Goal: Task Accomplishment & Management: Complete application form

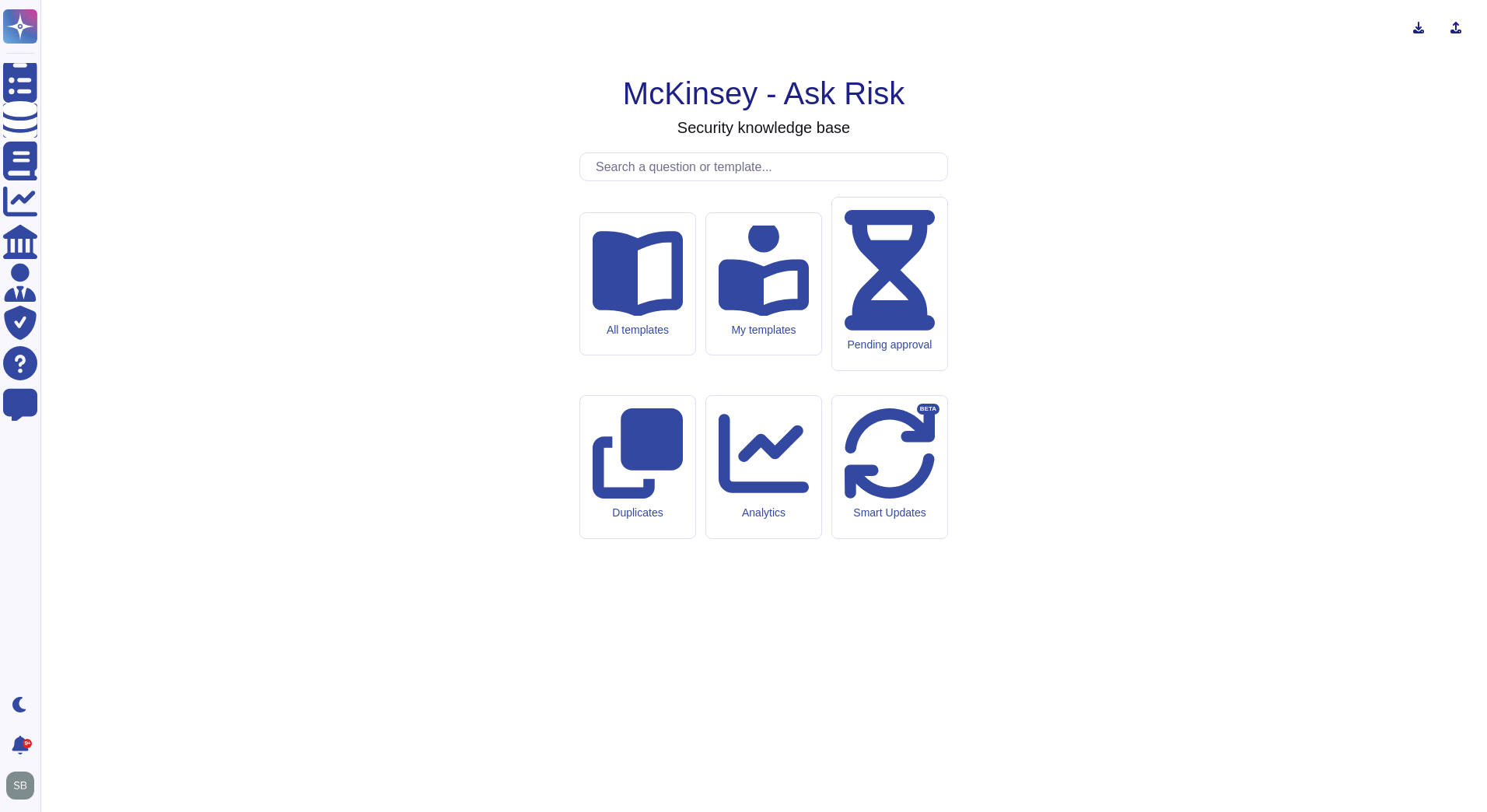
click at [660, 180] on input "text" at bounding box center [768, 166] width 360 height 27
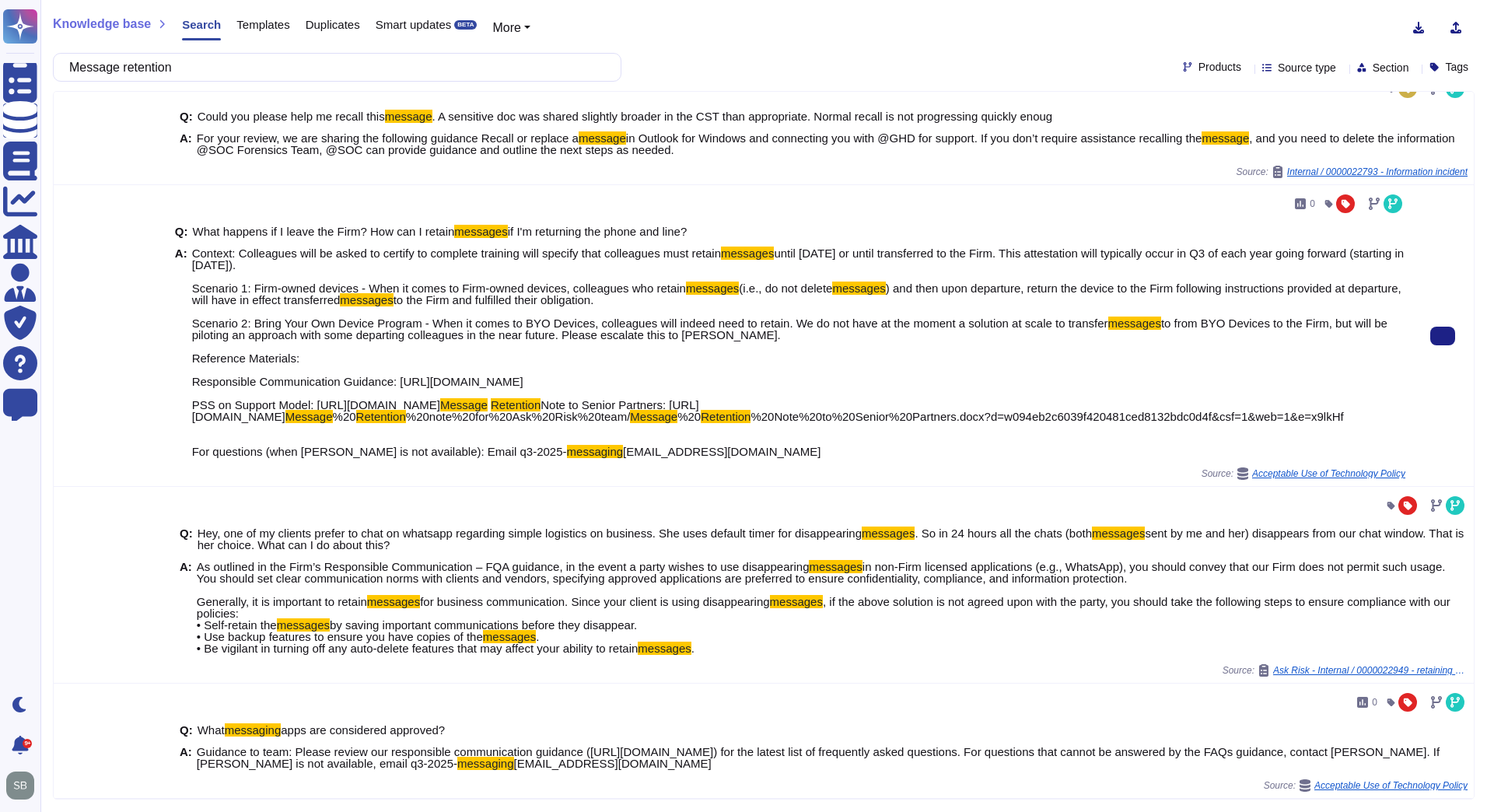
scroll to position [856, 0]
type input "Message retention"
drag, startPoint x: 316, startPoint y: 417, endPoint x: 665, endPoint y: 411, distance: 349.1
click at [665, 411] on span "to from BYO Devices to the Firm, but will be piloting an approach with some dep…" at bounding box center [789, 364] width 1196 height 95
click at [314, 411] on span "to from BYO Devices to the Firm, but will be piloting an approach with some dep…" at bounding box center [789, 364] width 1196 height 95
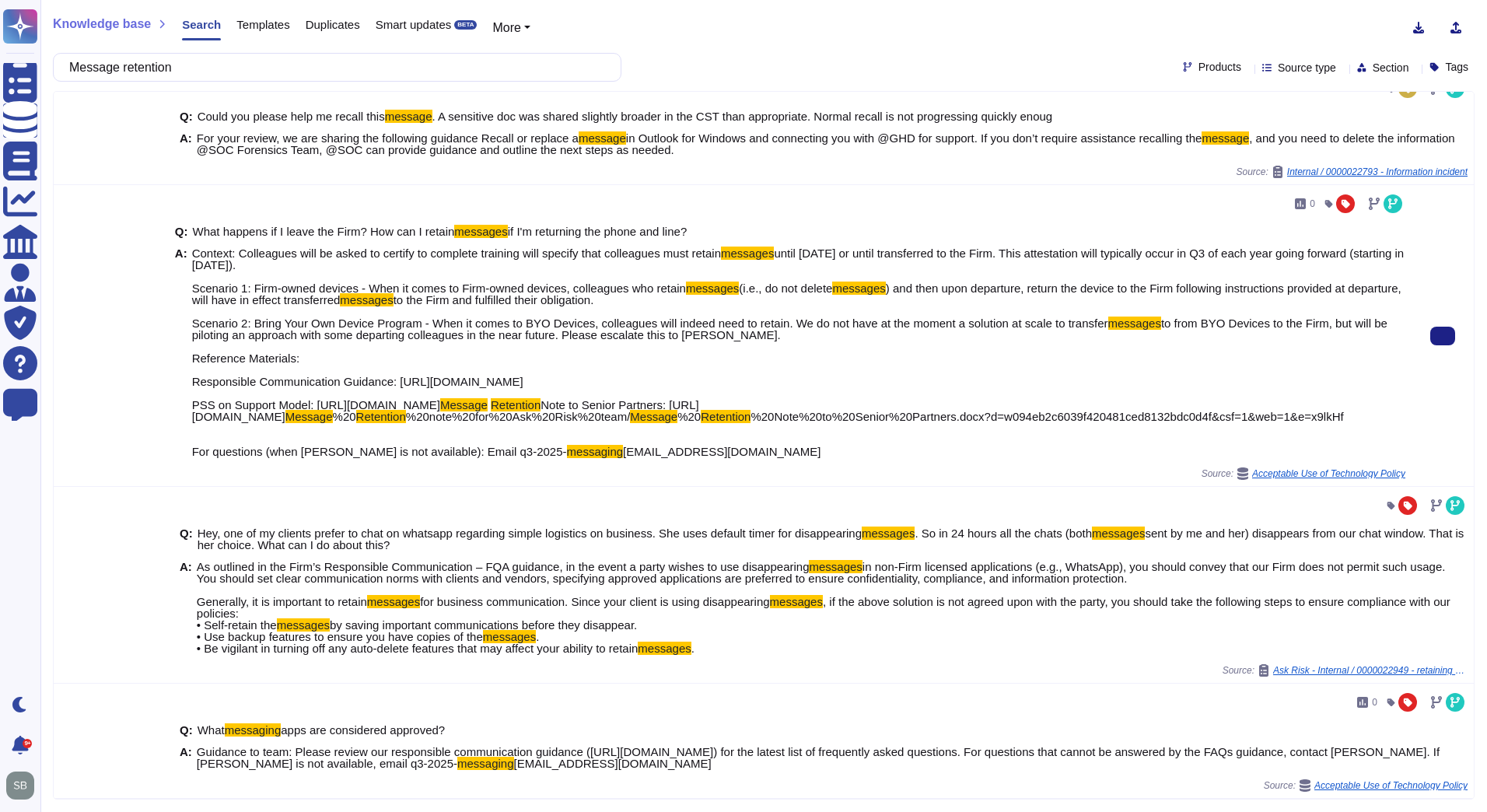
drag, startPoint x: 313, startPoint y: 417, endPoint x: 999, endPoint y: 434, distance: 686.2
click at [999, 434] on span "Context: Colleagues will be asked to certify to complete training will specify …" at bounding box center [798, 352] width 1213 height 210
copy span "[URL][DOMAIN_NAME]"
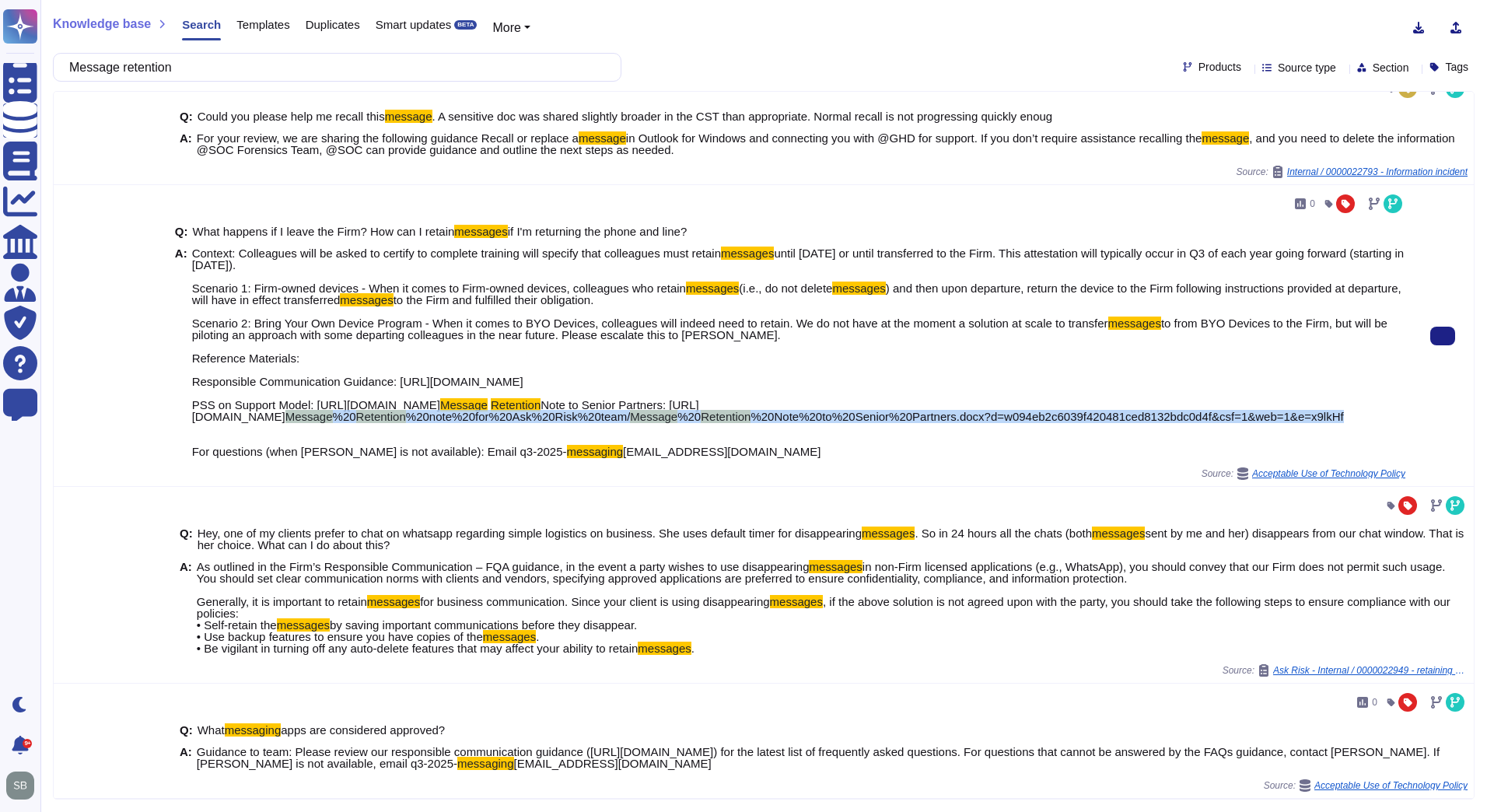
drag, startPoint x: 192, startPoint y: 462, endPoint x: 583, endPoint y: 476, distance: 391.3
click at [579, 457] on span "Context: Colleagues will be asked to certify to complete training will specify …" at bounding box center [798, 352] width 1213 height 210
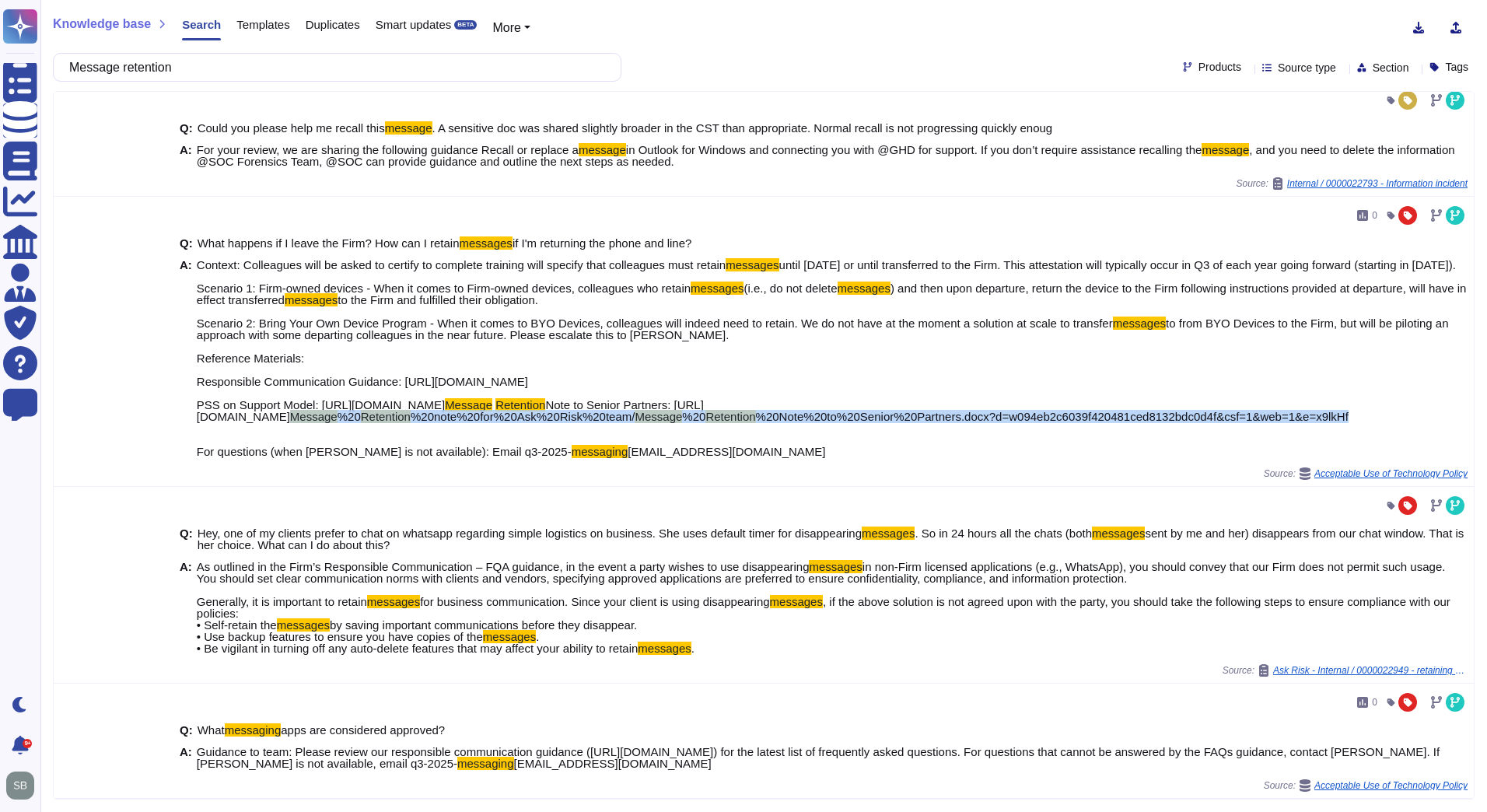
copy span "[DOMAIN_NAME][URL] Message %20 Retention %20note%20for%20Ask%20Risk%20team/ Mes…"
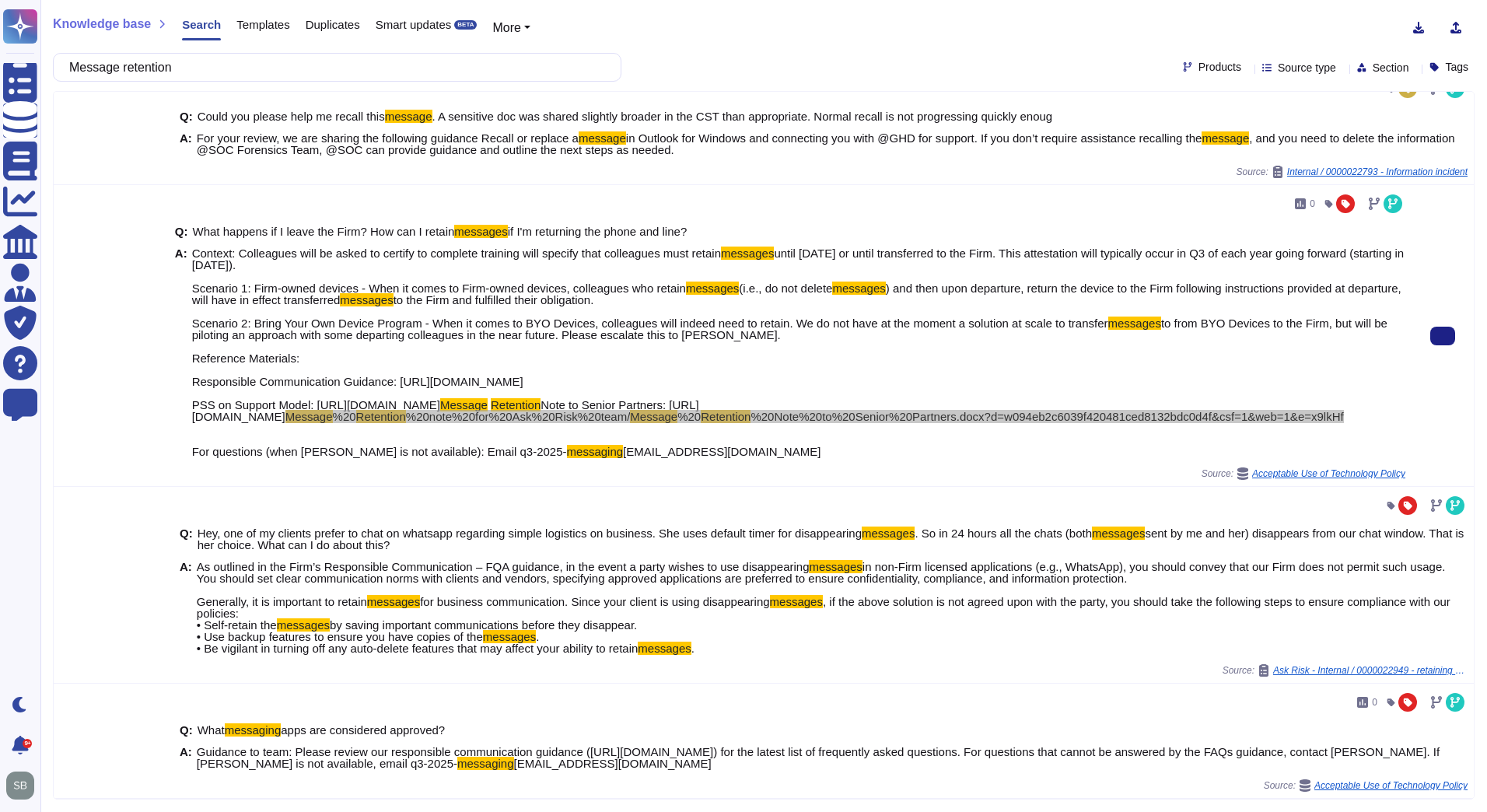
scroll to position [915, 0]
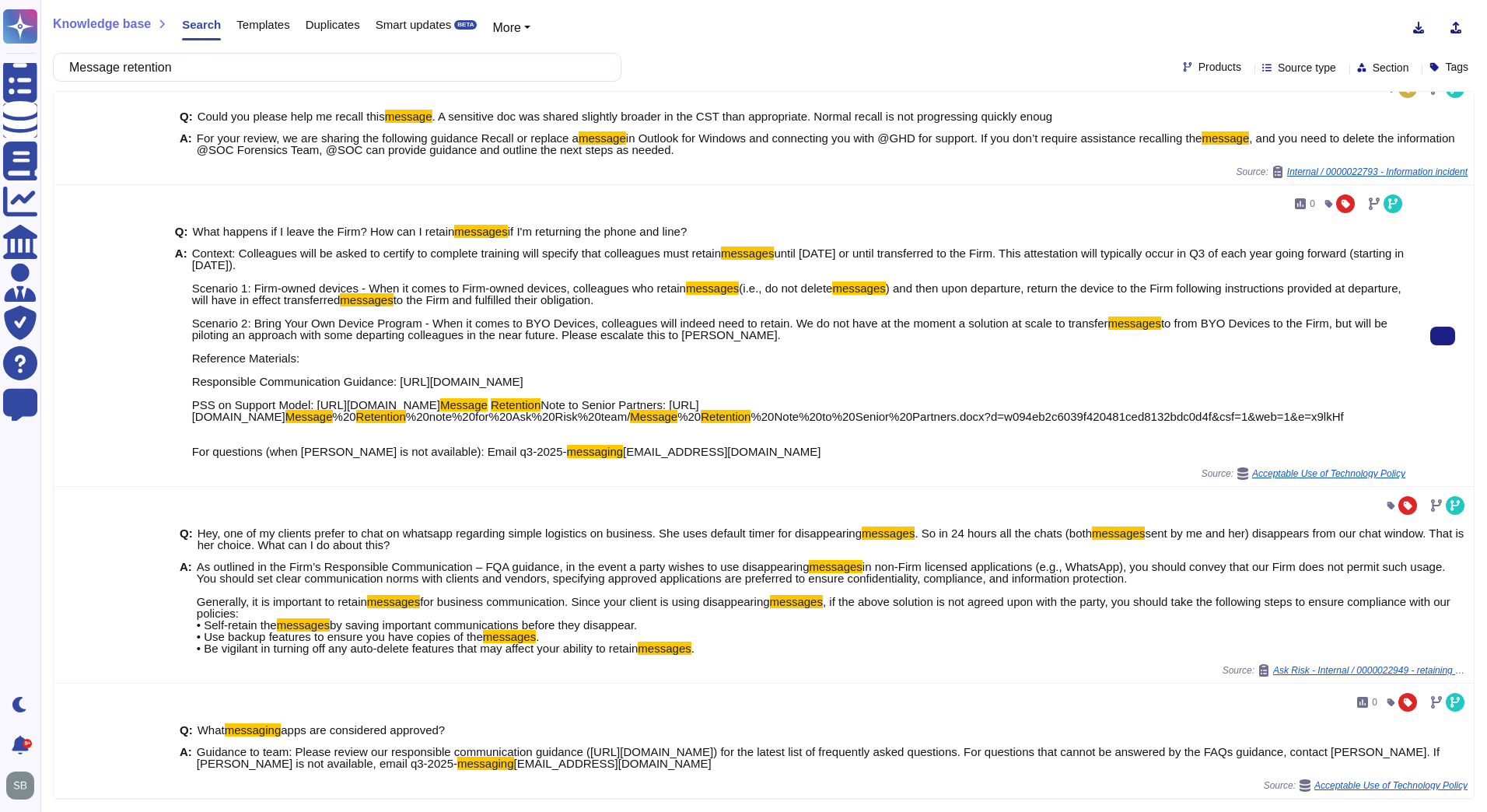
click at [385, 478] on div "Source: Acceptable Use of Technology Policy" at bounding box center [790, 473] width 1230 height 12
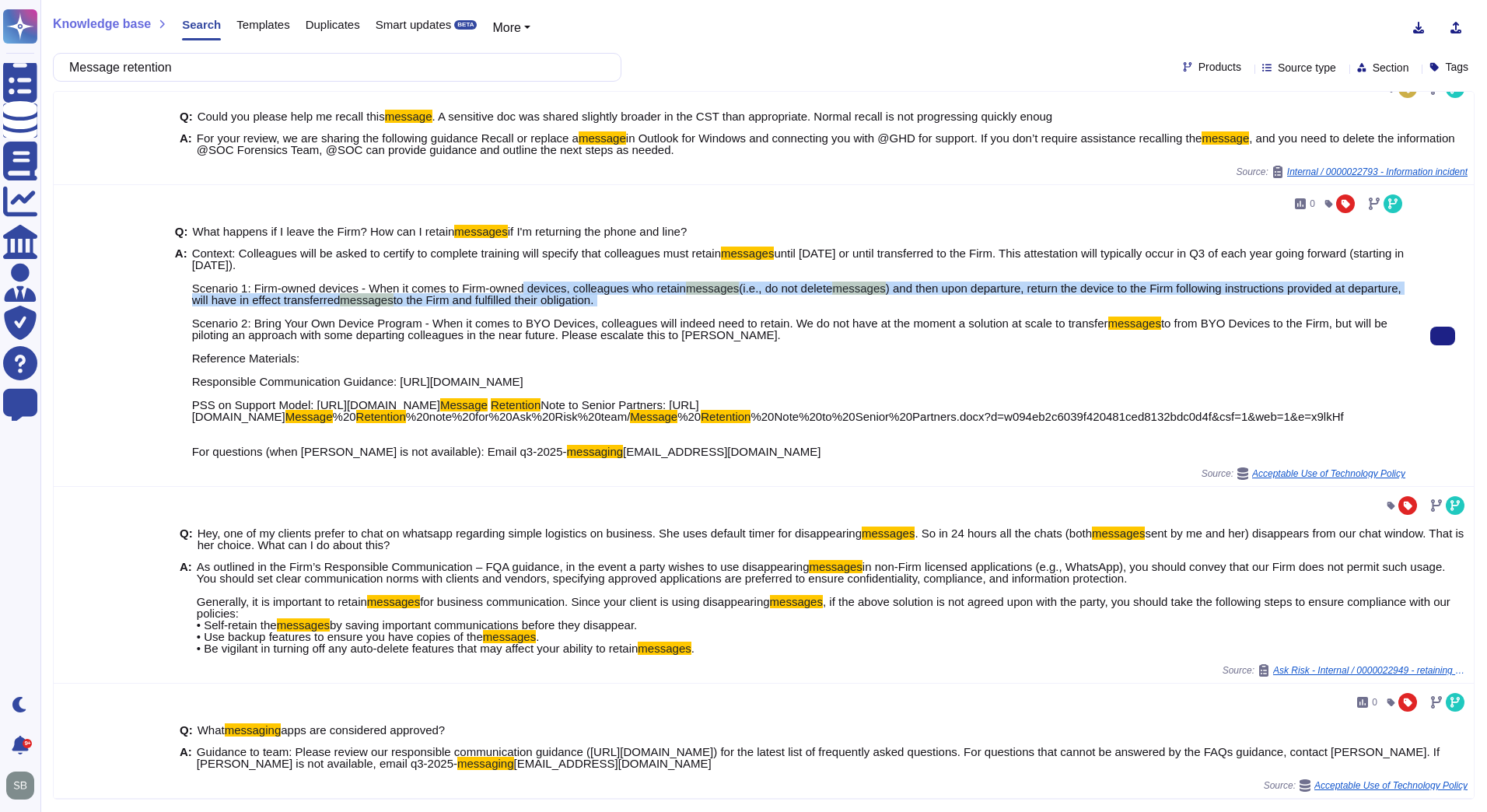
drag, startPoint x: 457, startPoint y: 236, endPoint x: 598, endPoint y: 258, distance: 142.7
click at [598, 258] on span "Context: Colleagues will be asked to certify to complete training will specify …" at bounding box center [798, 352] width 1213 height 210
copy span "Firm-owned devices, colleagues who retain messages (i.e., do not delete message…"
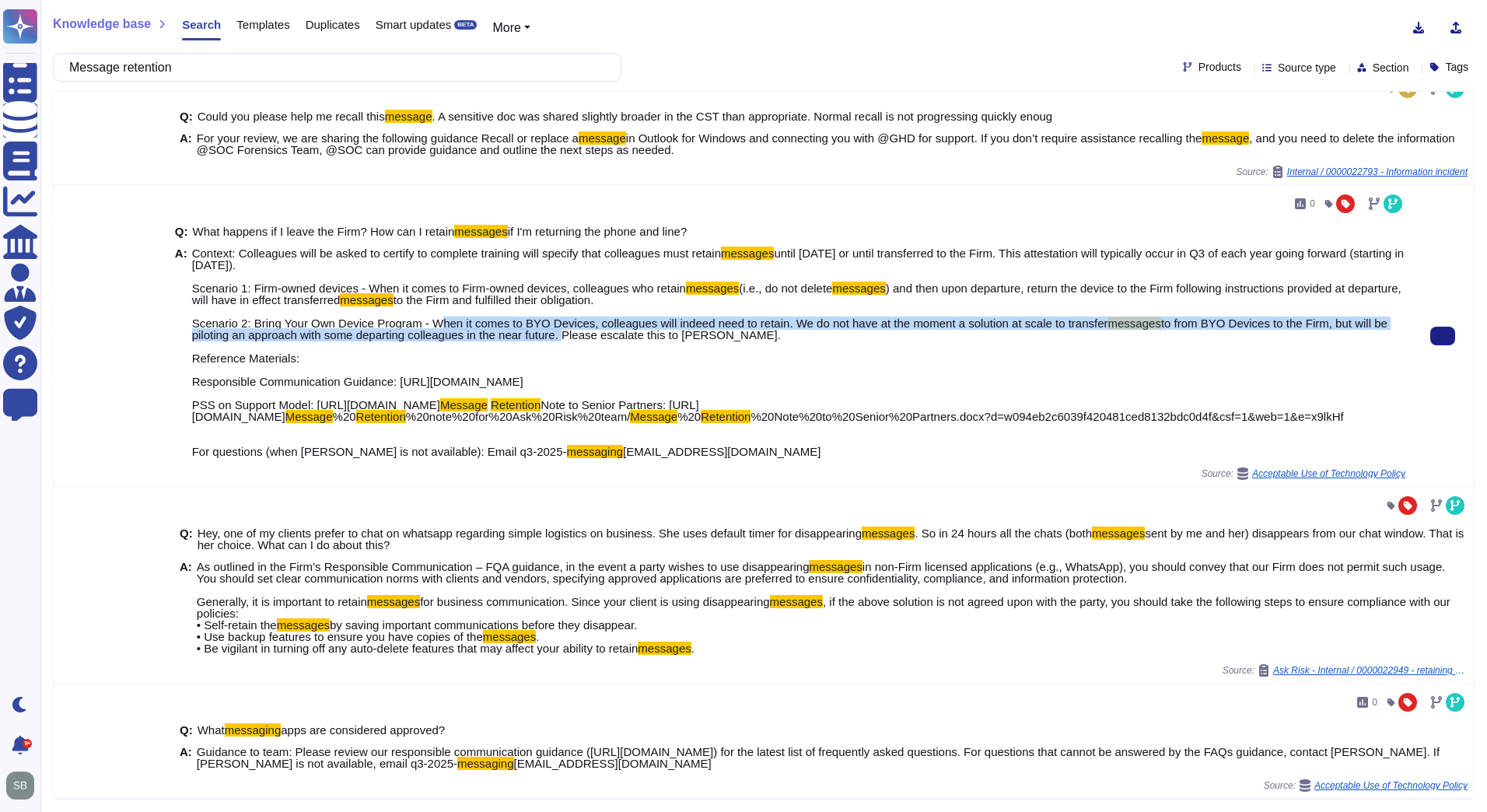
drag, startPoint x: 425, startPoint y: 269, endPoint x: 502, endPoint y: 292, distance: 80.4
click at [502, 292] on span "Context: Colleagues will be asked to certify to complete training will specify …" at bounding box center [798, 352] width 1213 height 210
copy span "When it comes to BYO Devices, colleagues will indeed need to retain. We do not …"
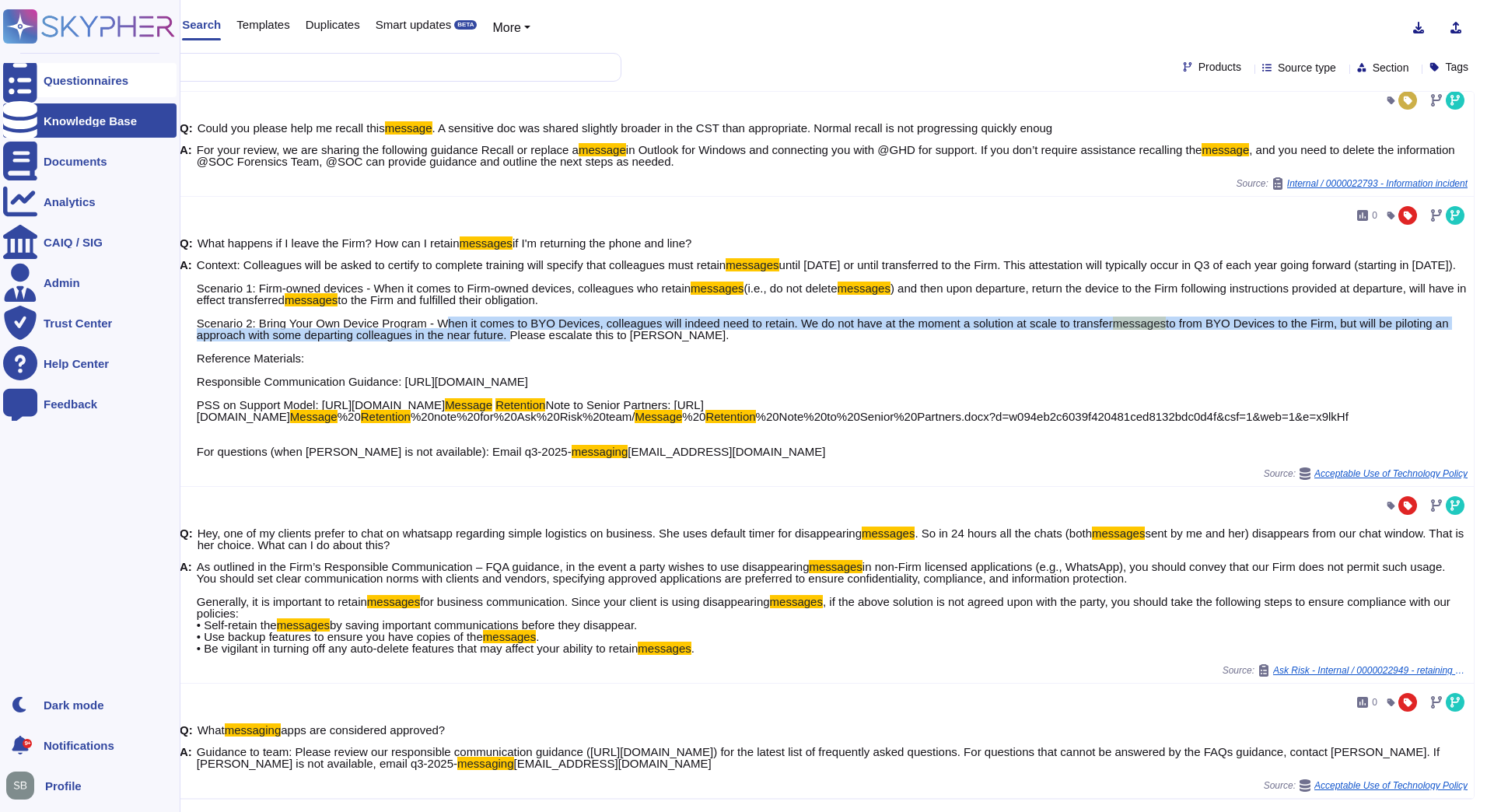
click at [67, 81] on div "Questionnaires" at bounding box center [86, 81] width 85 height 12
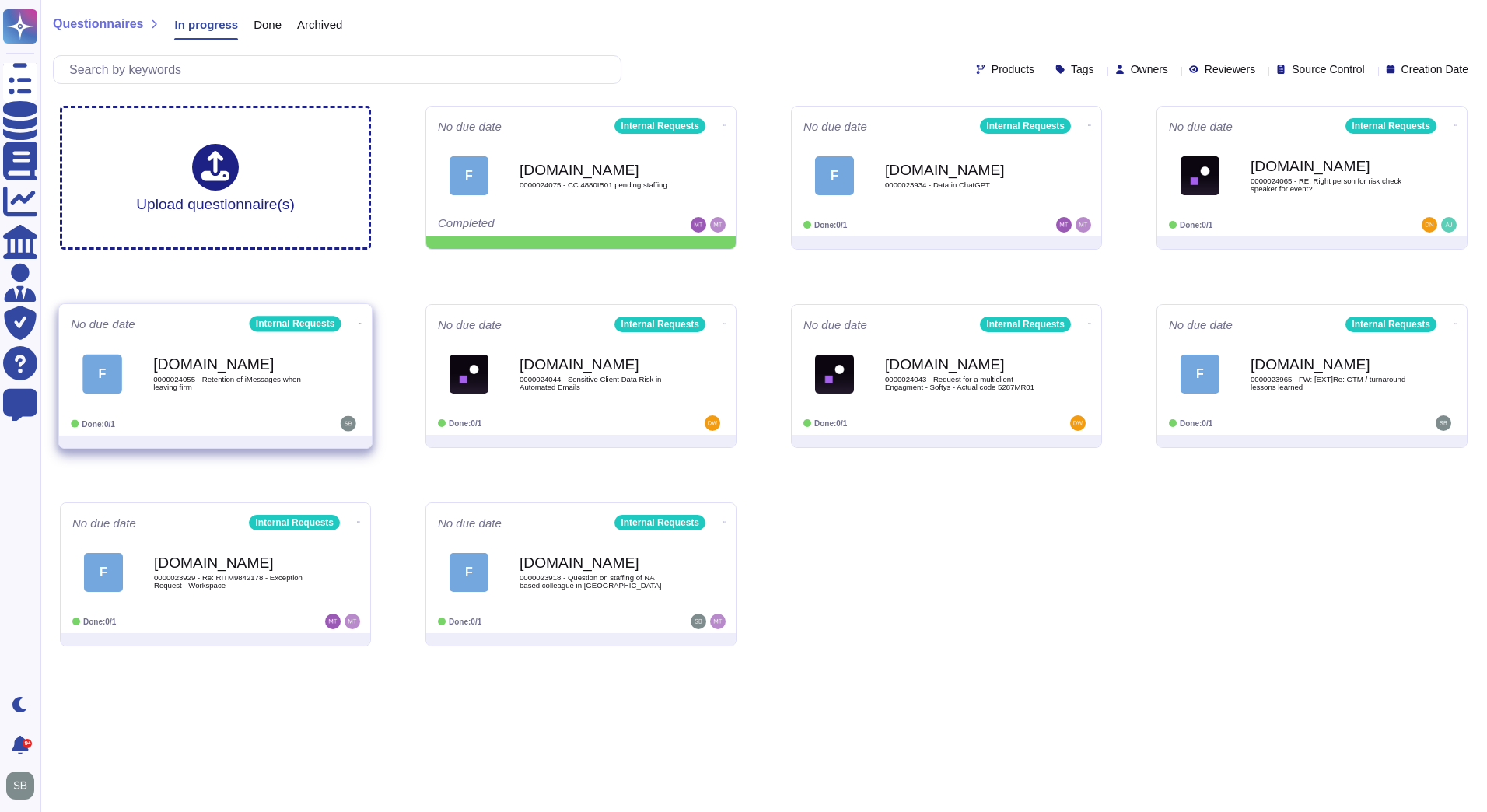
click at [295, 411] on div "F [DOMAIN_NAME] 0000024055 - Retention of iMessages when leaving firm" at bounding box center [216, 373] width 290 height 78
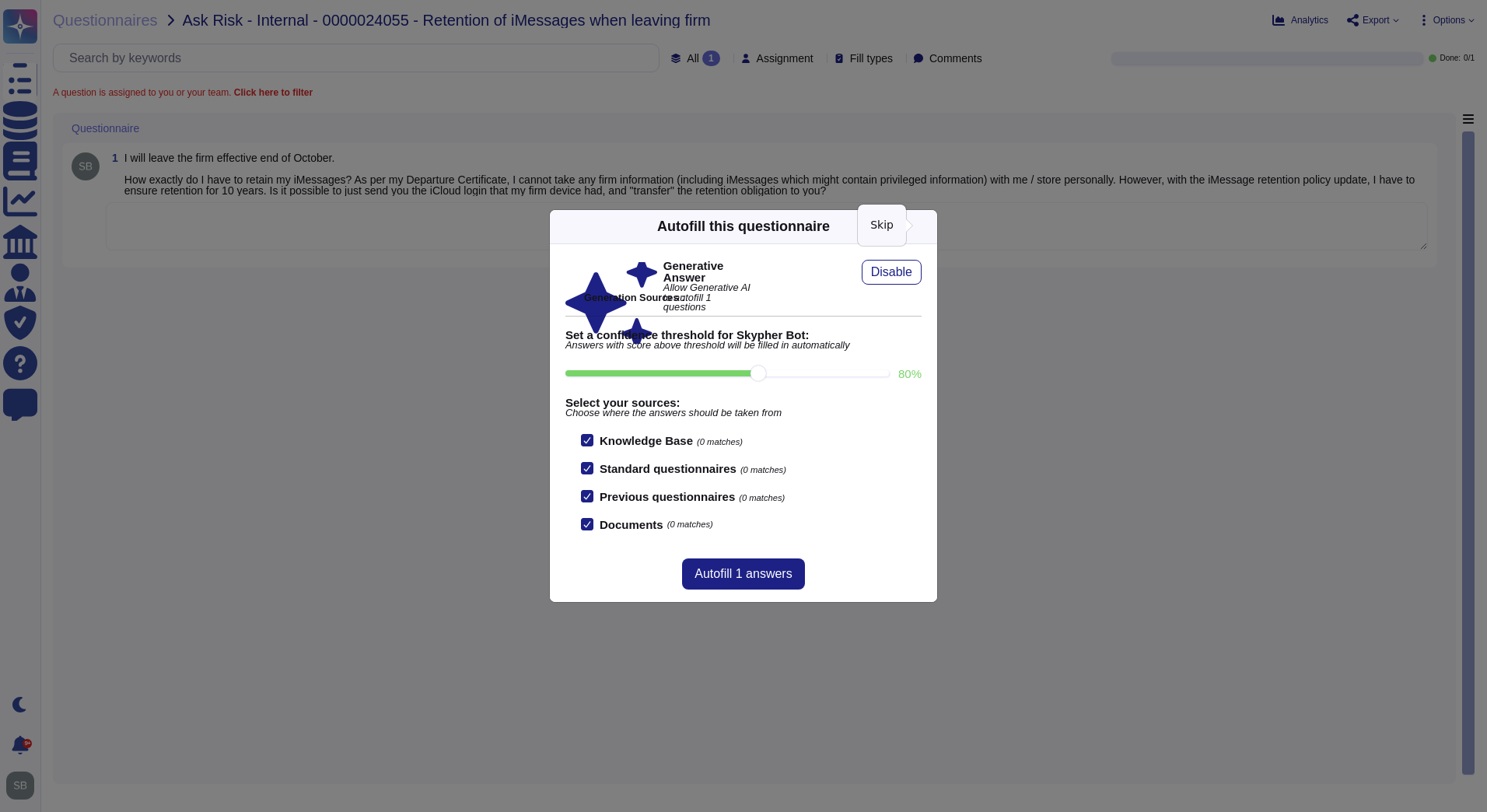
click at [928, 226] on icon at bounding box center [928, 226] width 0 height 0
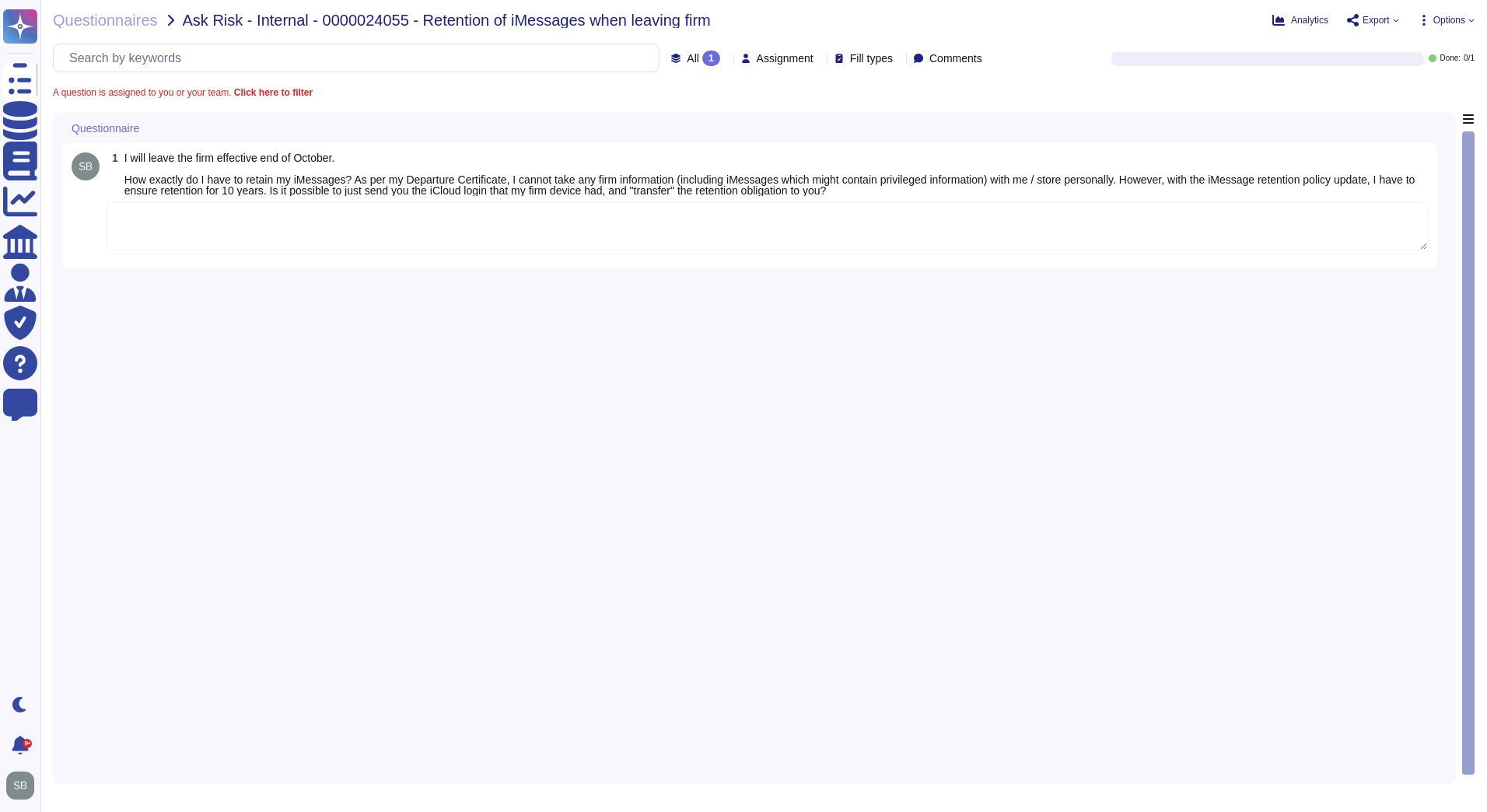
click at [774, 216] on textarea at bounding box center [767, 226] width 1322 height 49
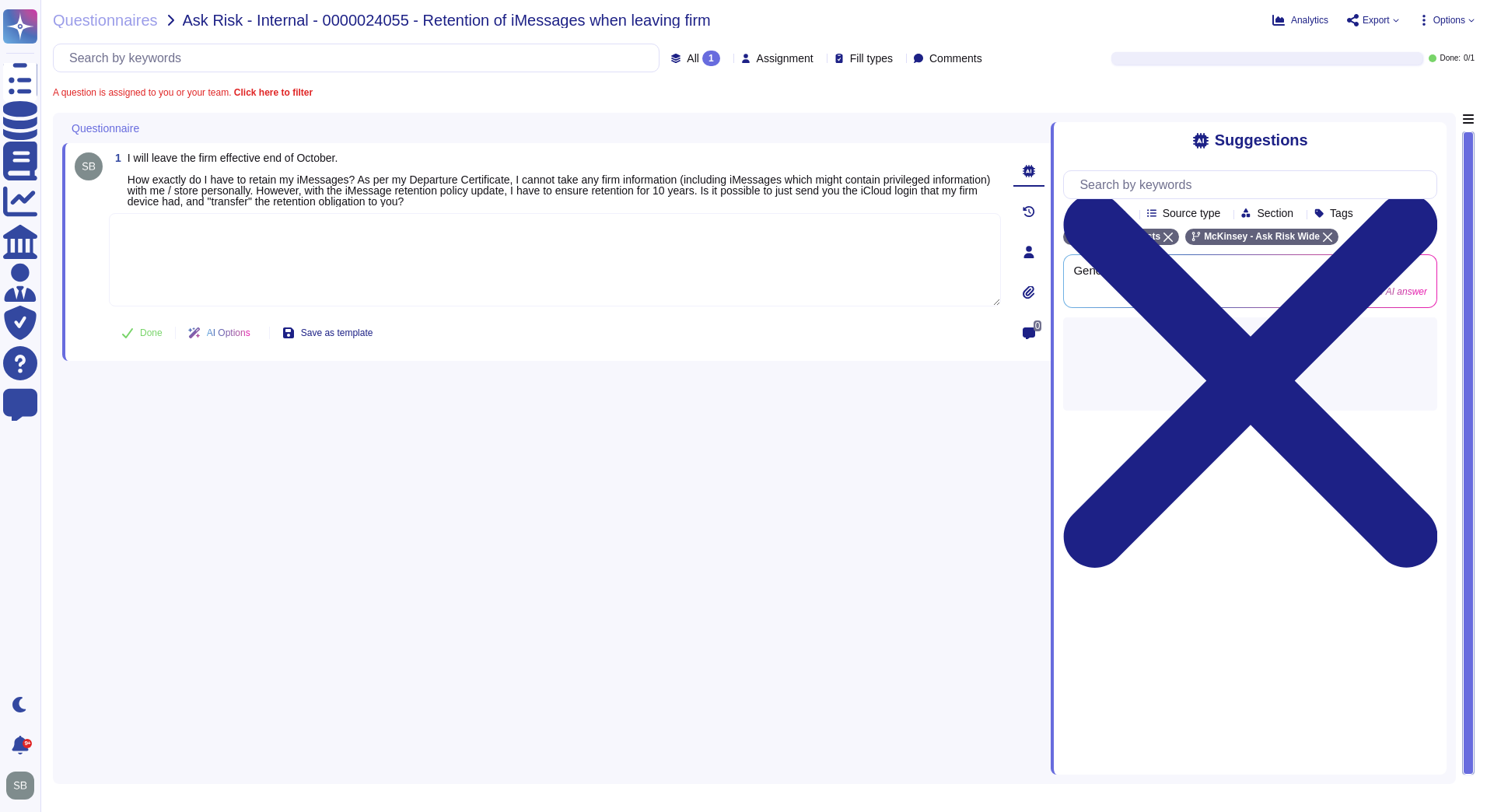
paste textarea "Lore ips dolorsita conse ad elitse doe temporin ut lab etdoloremagna ali en adm…"
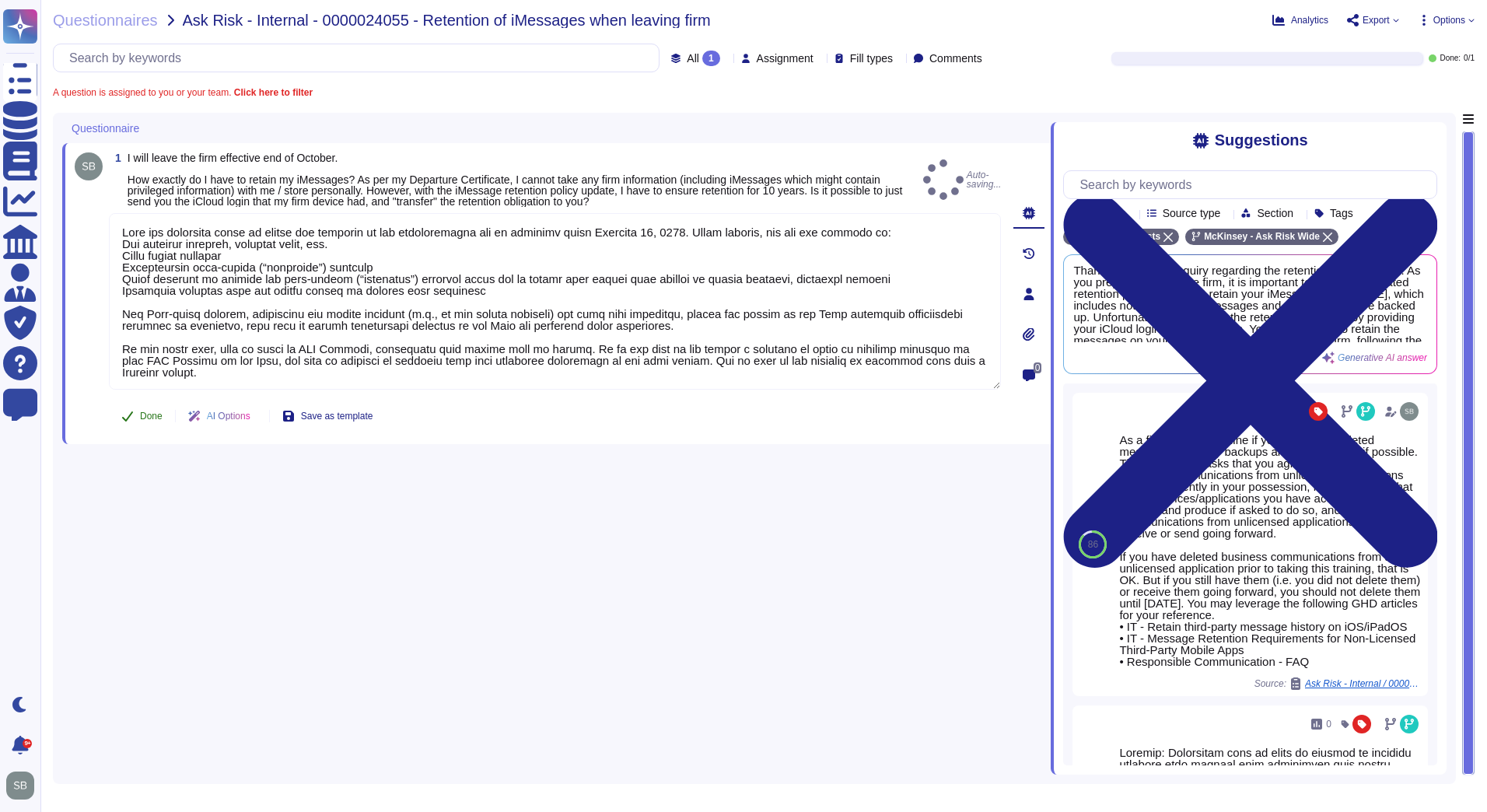
click at [145, 423] on button "Done" at bounding box center [142, 416] width 66 height 31
type textarea "Lore ips dolorsita conse ad elitse doe temporin ut lab etdoloremagna ali en adm…"
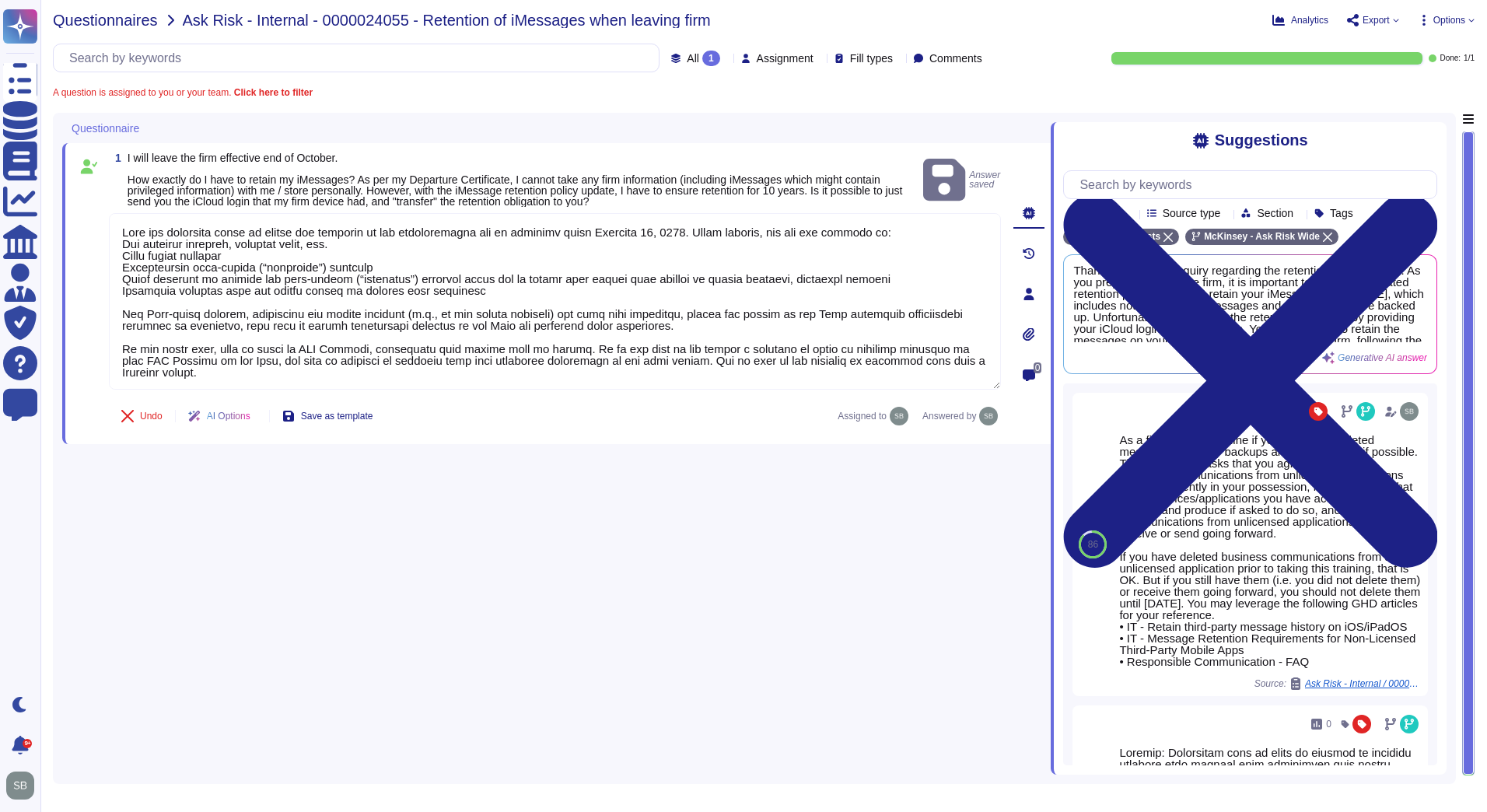
click at [123, 22] on span "Questionnaires" at bounding box center [105, 20] width 105 height 16
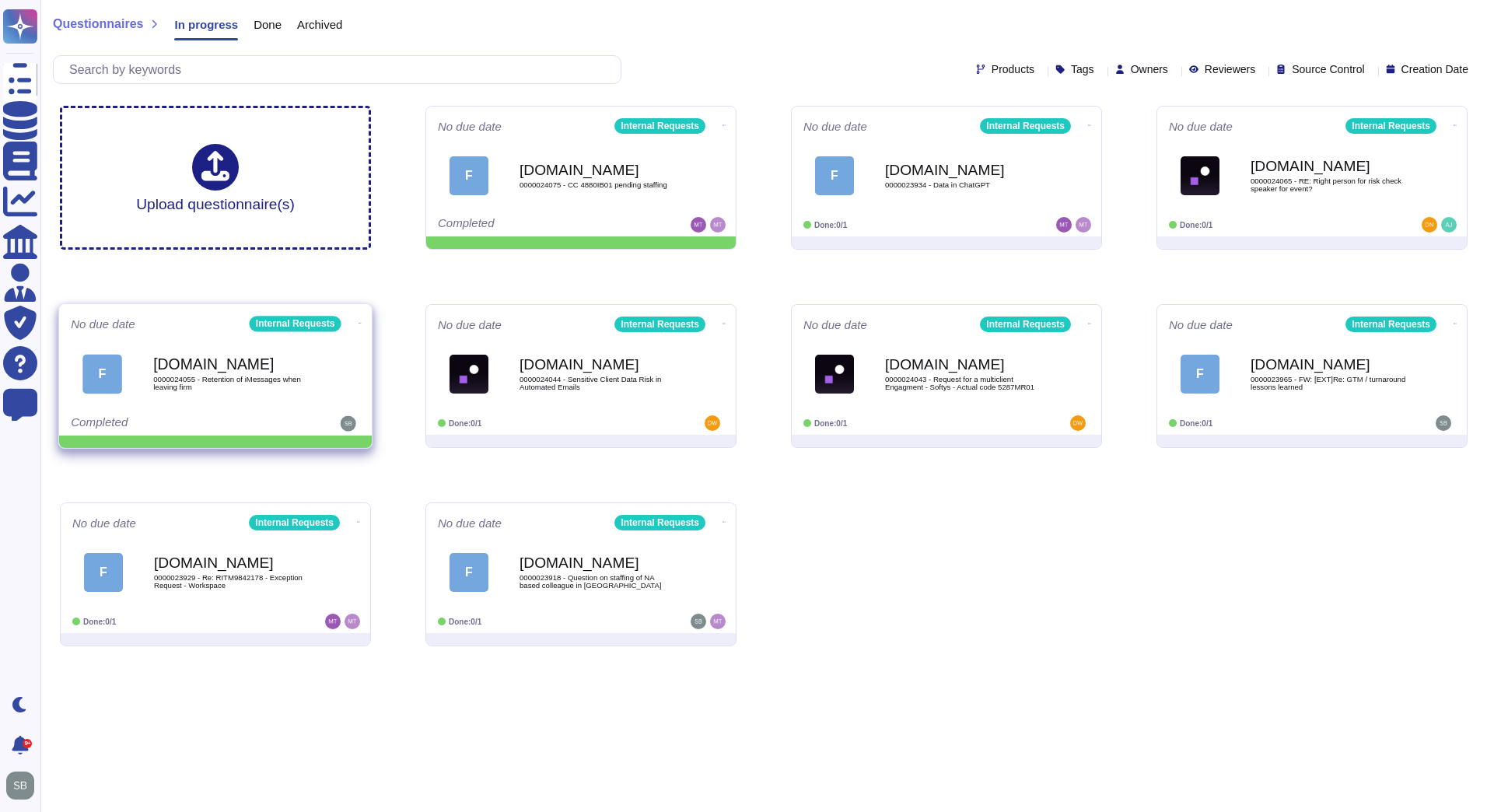
click at [359, 321] on icon at bounding box center [360, 322] width 3 height 4
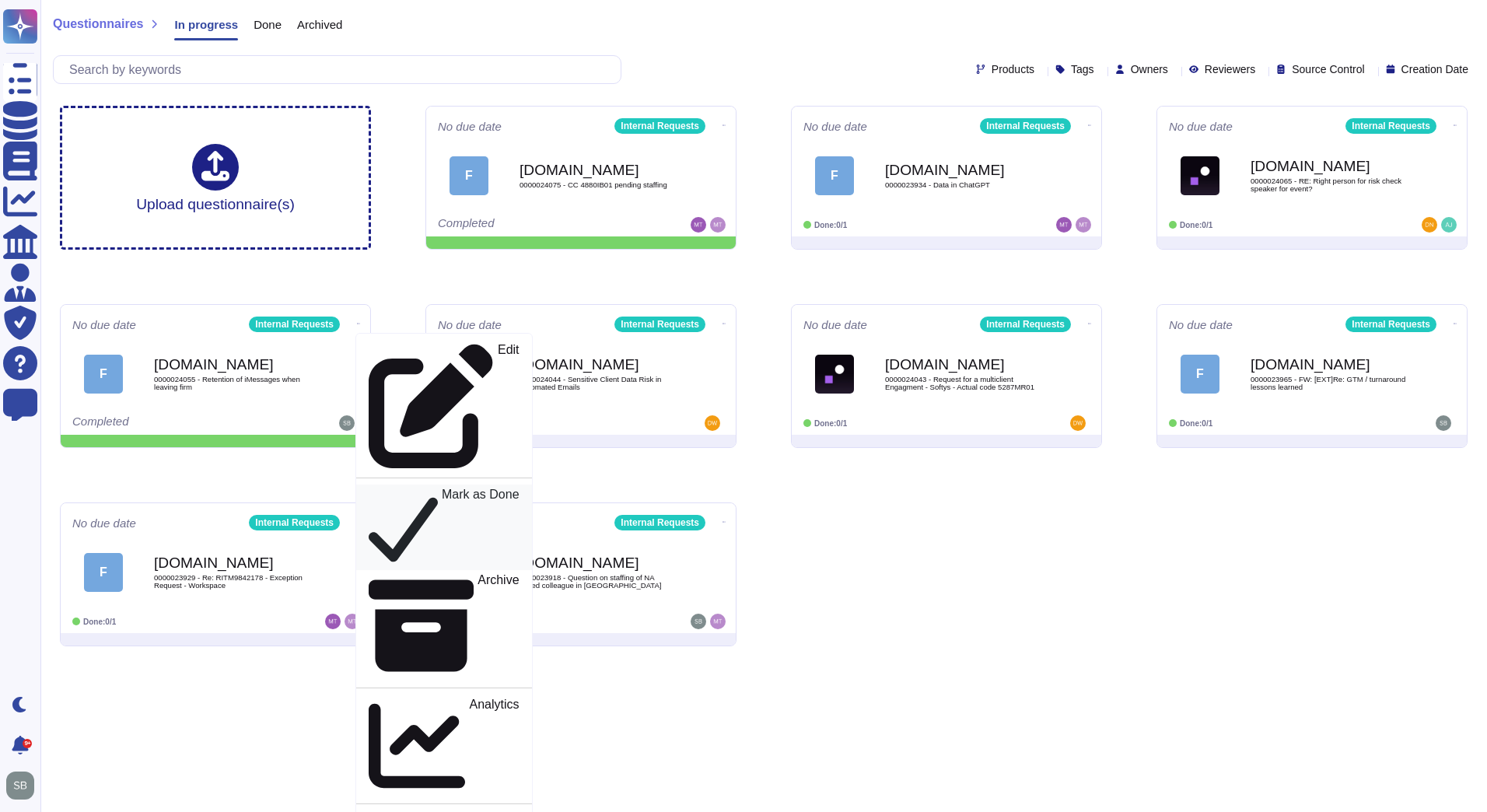
click at [373, 488] on div "Mark as Done" at bounding box center [444, 527] width 151 height 79
